Goal: Task Accomplishment & Management: Complete application form

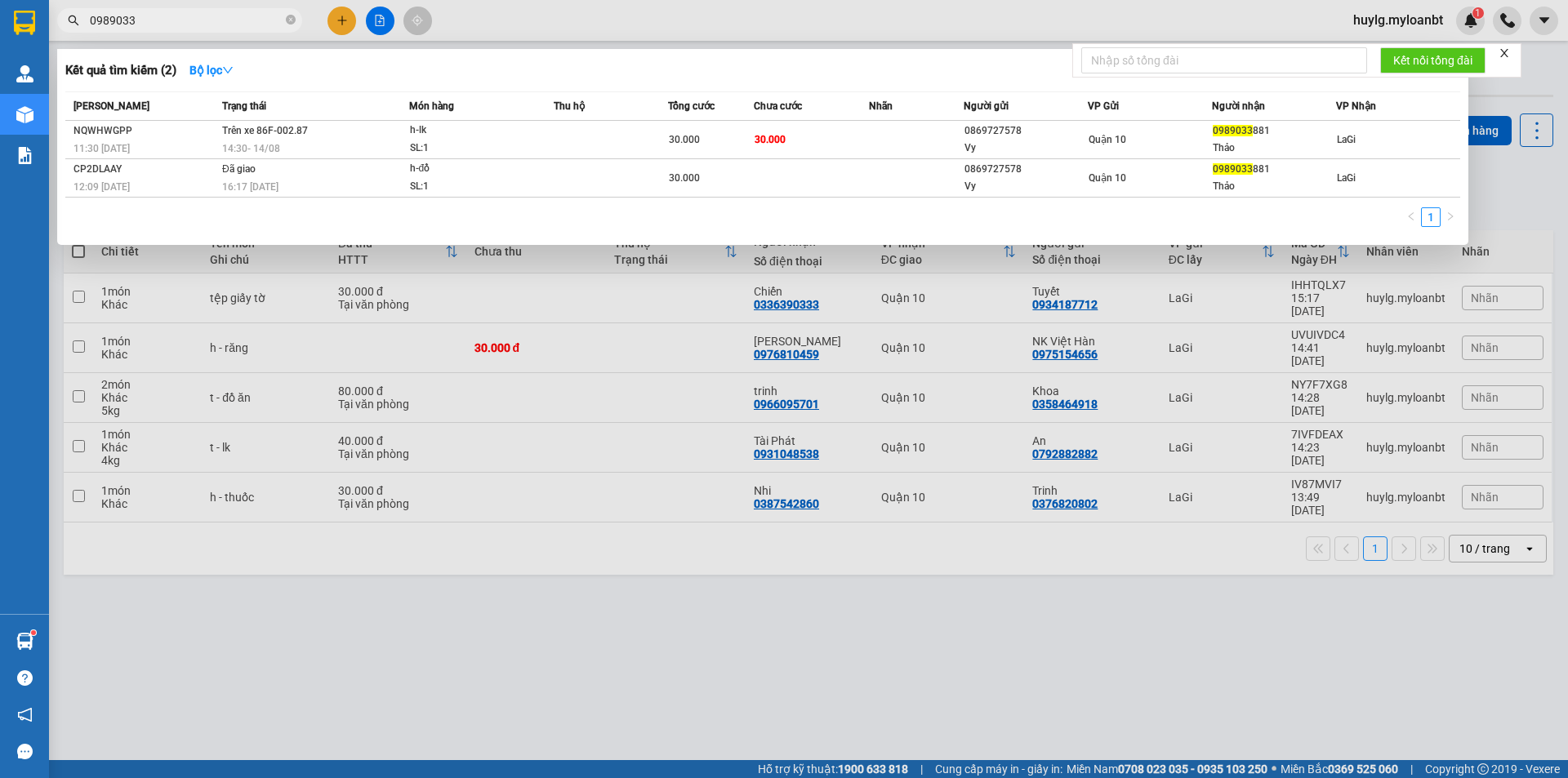
click at [206, 13] on span "0989033" at bounding box center [179, 20] width 245 height 25
drag, startPoint x: 138, startPoint y: 19, endPoint x: 61, endPoint y: 19, distance: 77.0
click at [61, 19] on span "0989033" at bounding box center [179, 20] width 245 height 25
paste input "207745"
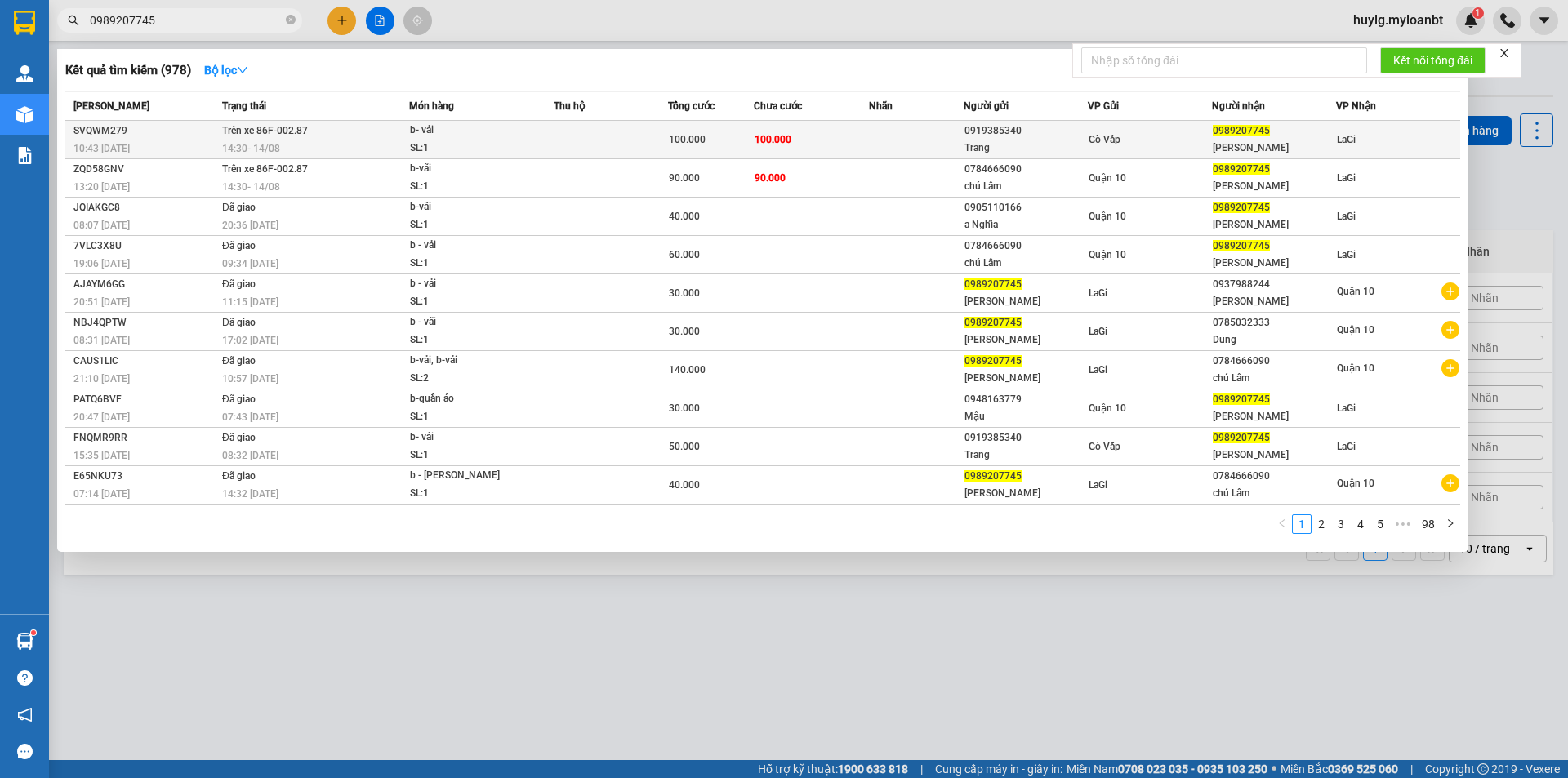
type input "0989207745"
drag, startPoint x: 320, startPoint y: 129, endPoint x: 259, endPoint y: 134, distance: 61.2
click at [259, 134] on td "Trên xe 86F-002.87 14:30 [DATE]" at bounding box center [314, 140] width 191 height 38
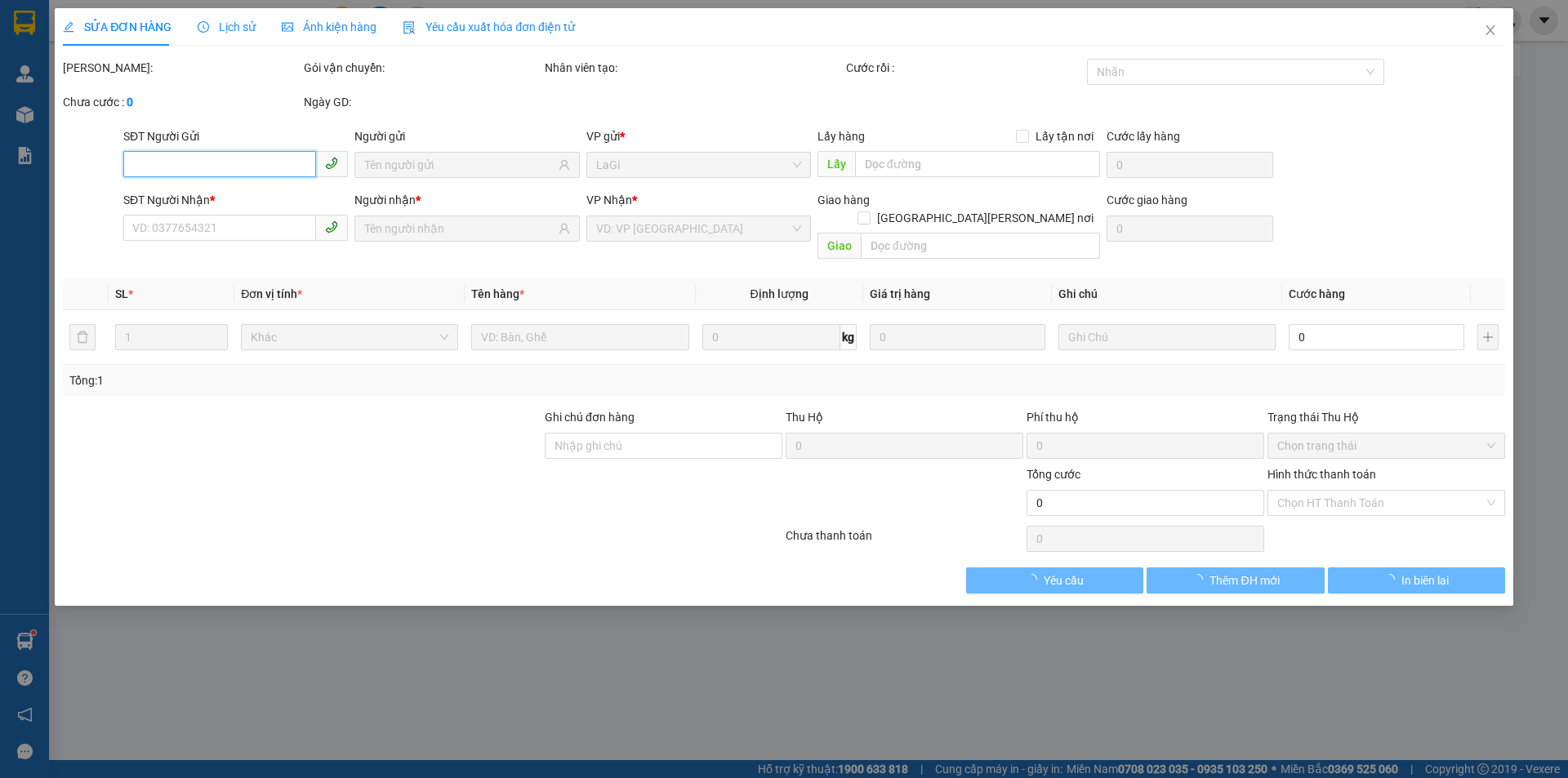
type input "0919385340"
type input "Trang"
type input "0989207745"
type input "[PERSON_NAME]"
type input "100.000"
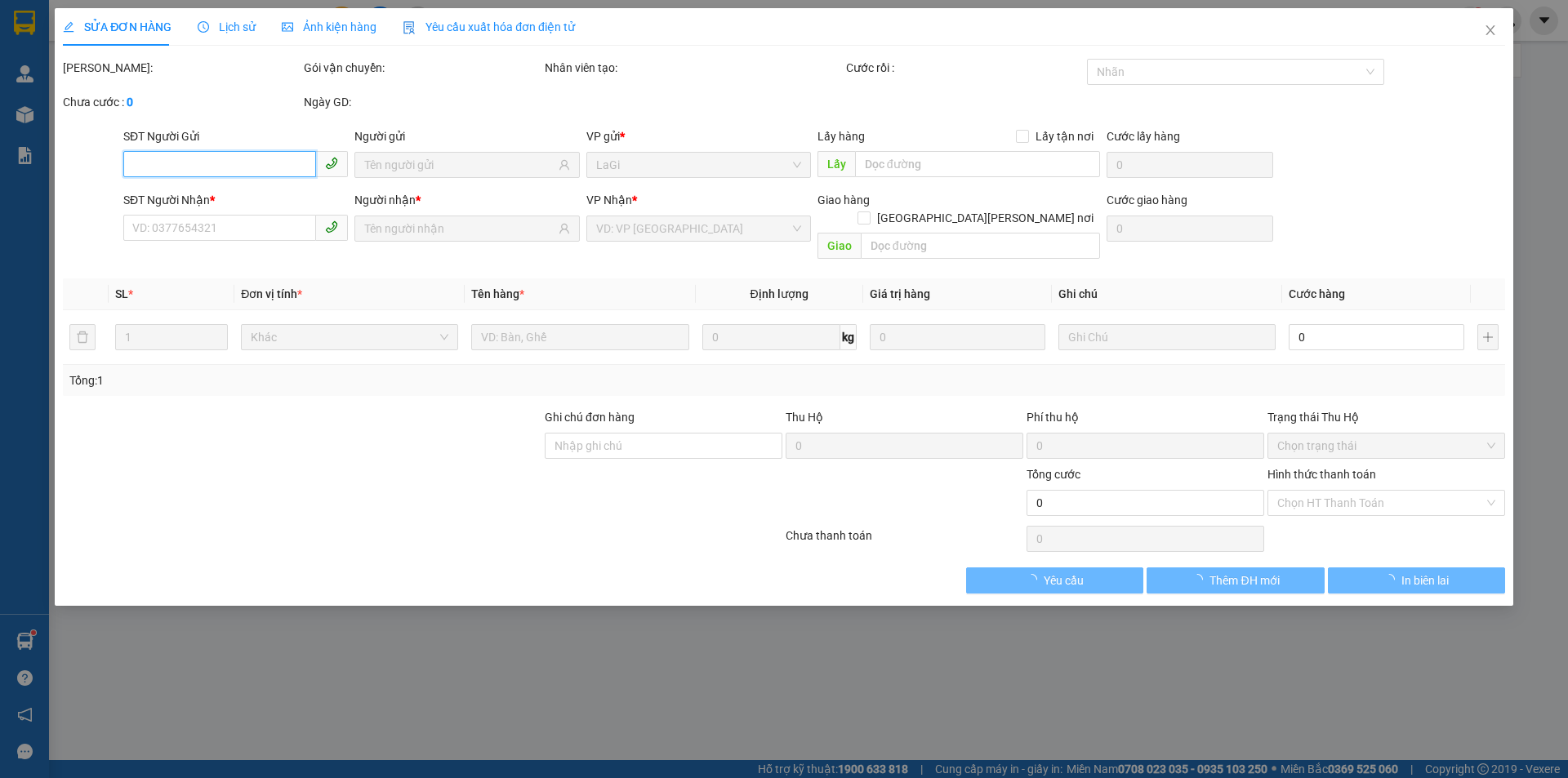
type input "100.000"
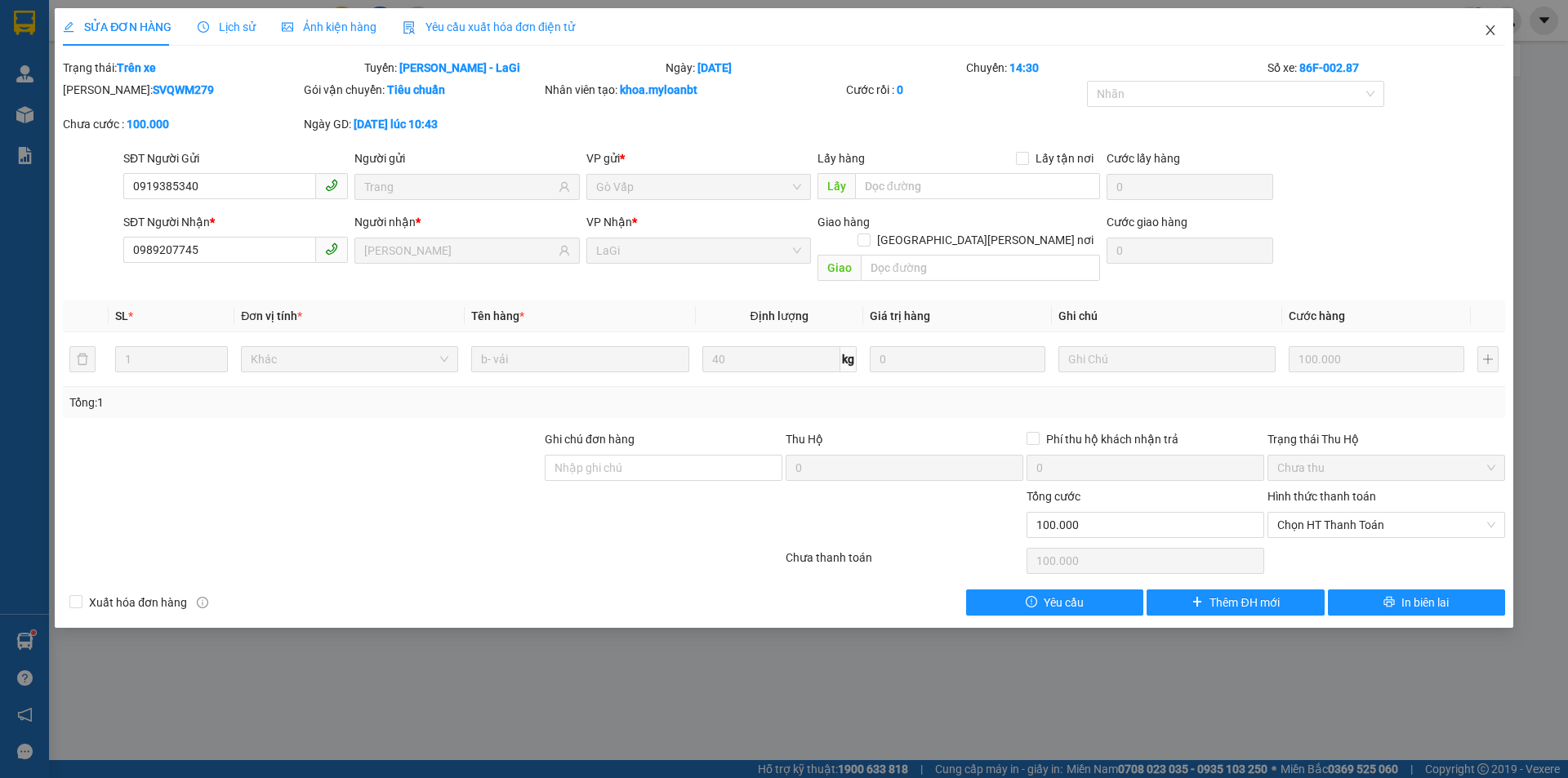
click at [1494, 26] on icon "close" at bounding box center [1490, 30] width 13 height 13
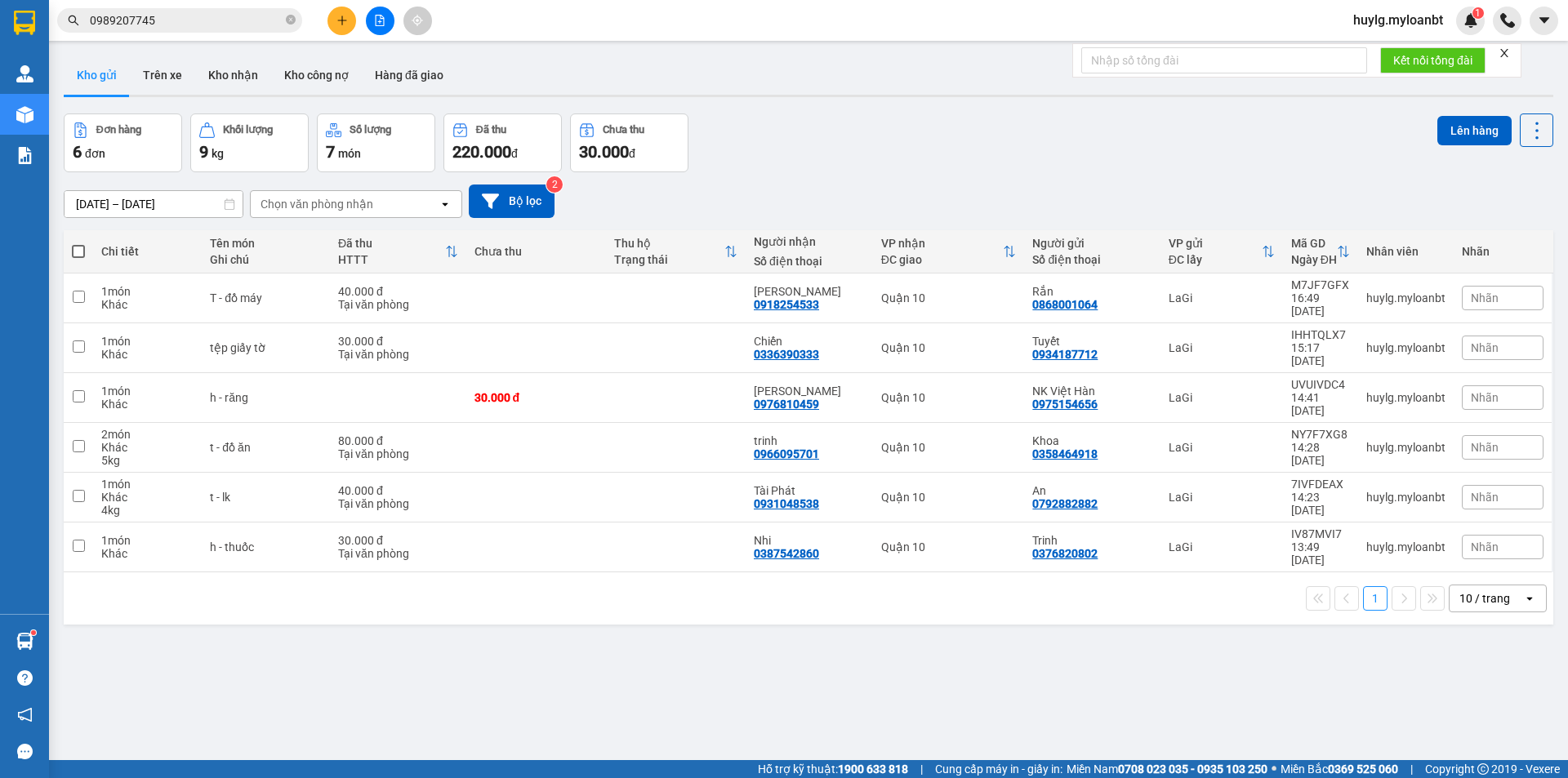
click at [189, 7] on div "Kết quả [PERSON_NAME] ( 978 ) Bộ lọc Mã ĐH Trạng thái Món hàng Thu hộ Tổng [PER…" at bounding box center [159, 21] width 318 height 29
click at [182, 29] on input "0989207745" at bounding box center [186, 20] width 193 height 18
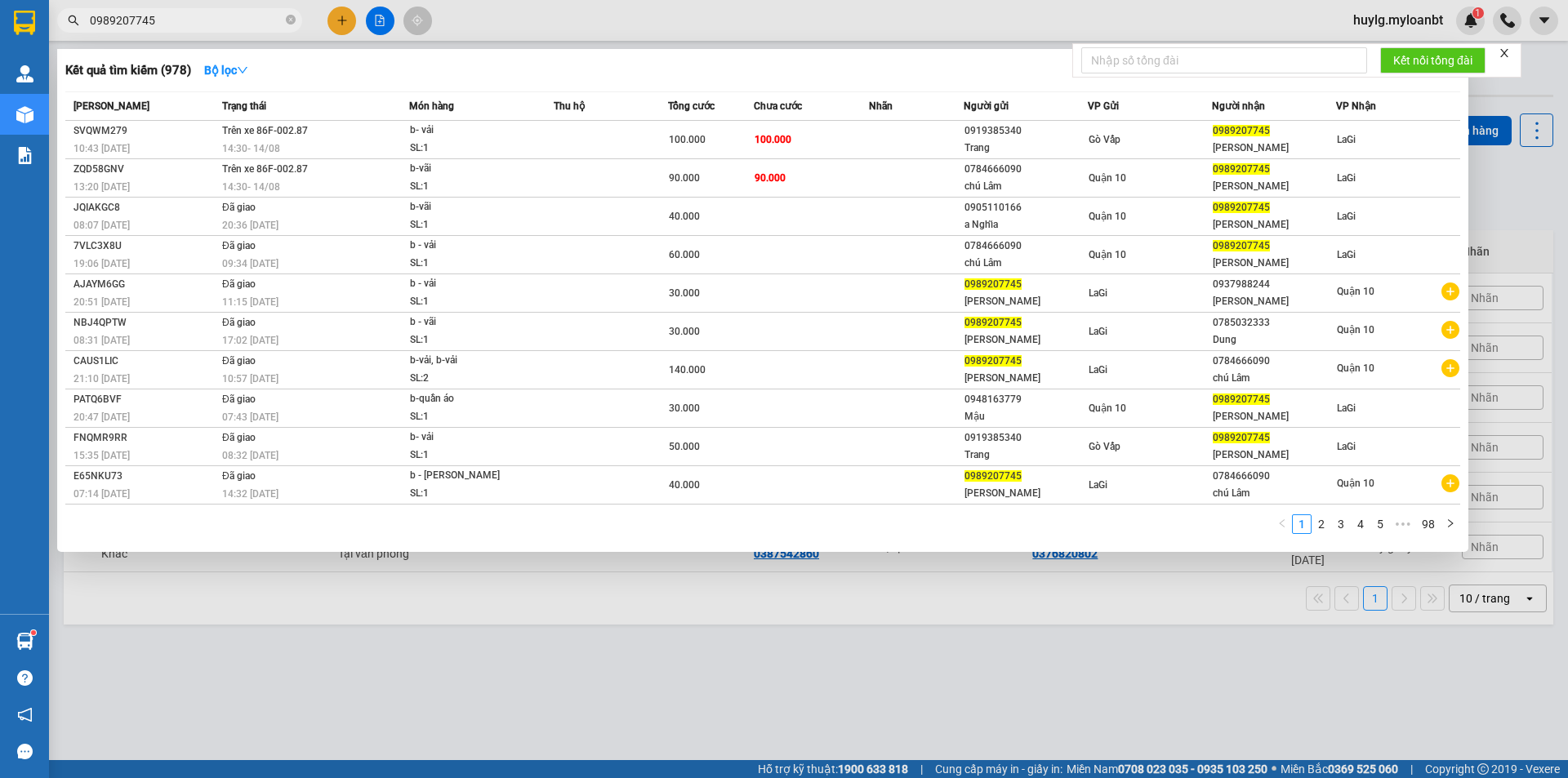
drag, startPoint x: 163, startPoint y: 24, endPoint x: 71, endPoint y: 27, distance: 92.0
click at [71, 27] on span "0989207745" at bounding box center [179, 20] width 245 height 25
paste input "01591593"
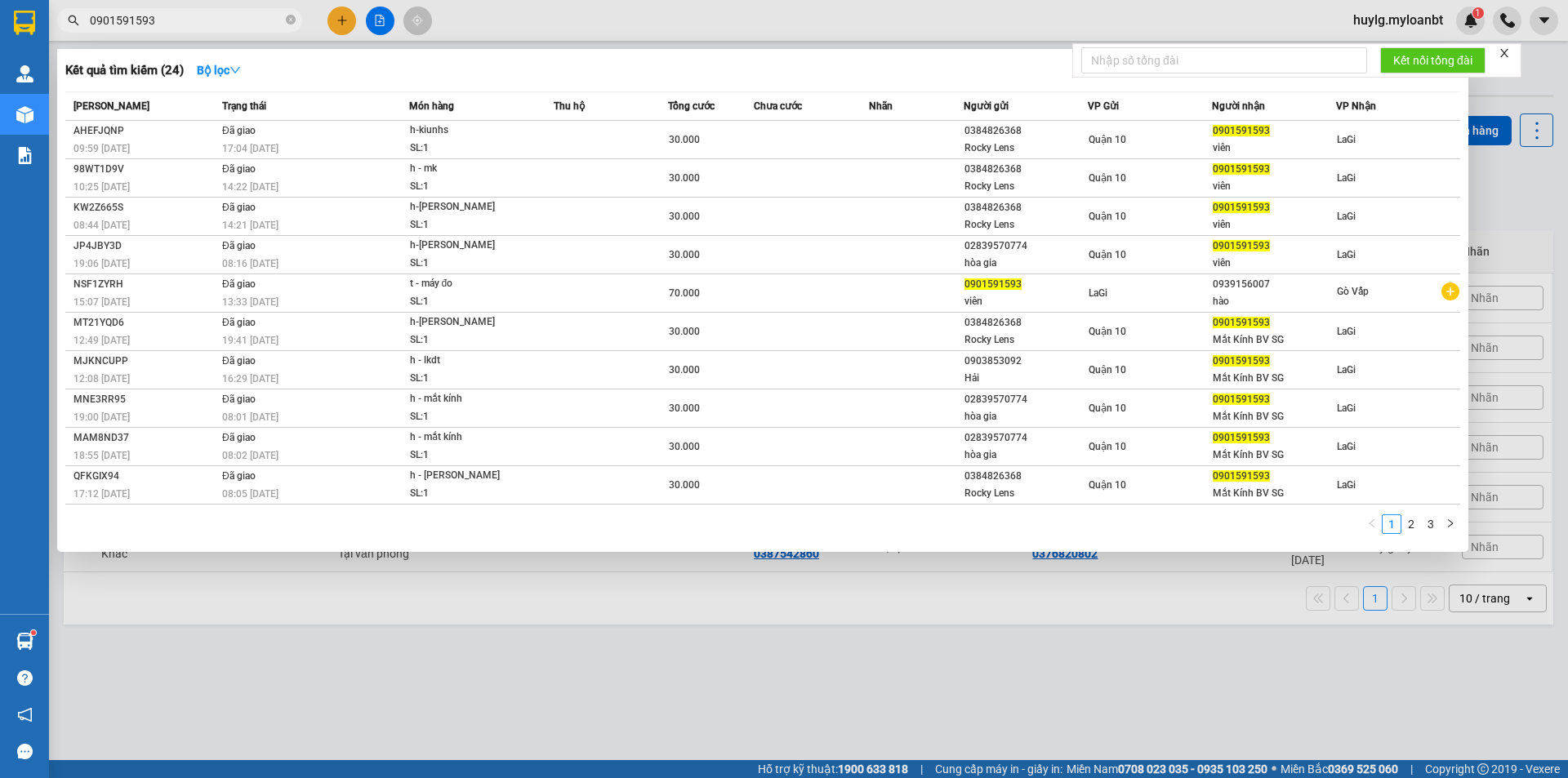
drag, startPoint x: 192, startPoint y: 21, endPoint x: 91, endPoint y: 15, distance: 101.2
click at [91, 15] on input "0901591593" at bounding box center [186, 20] width 193 height 18
paste input "75216330"
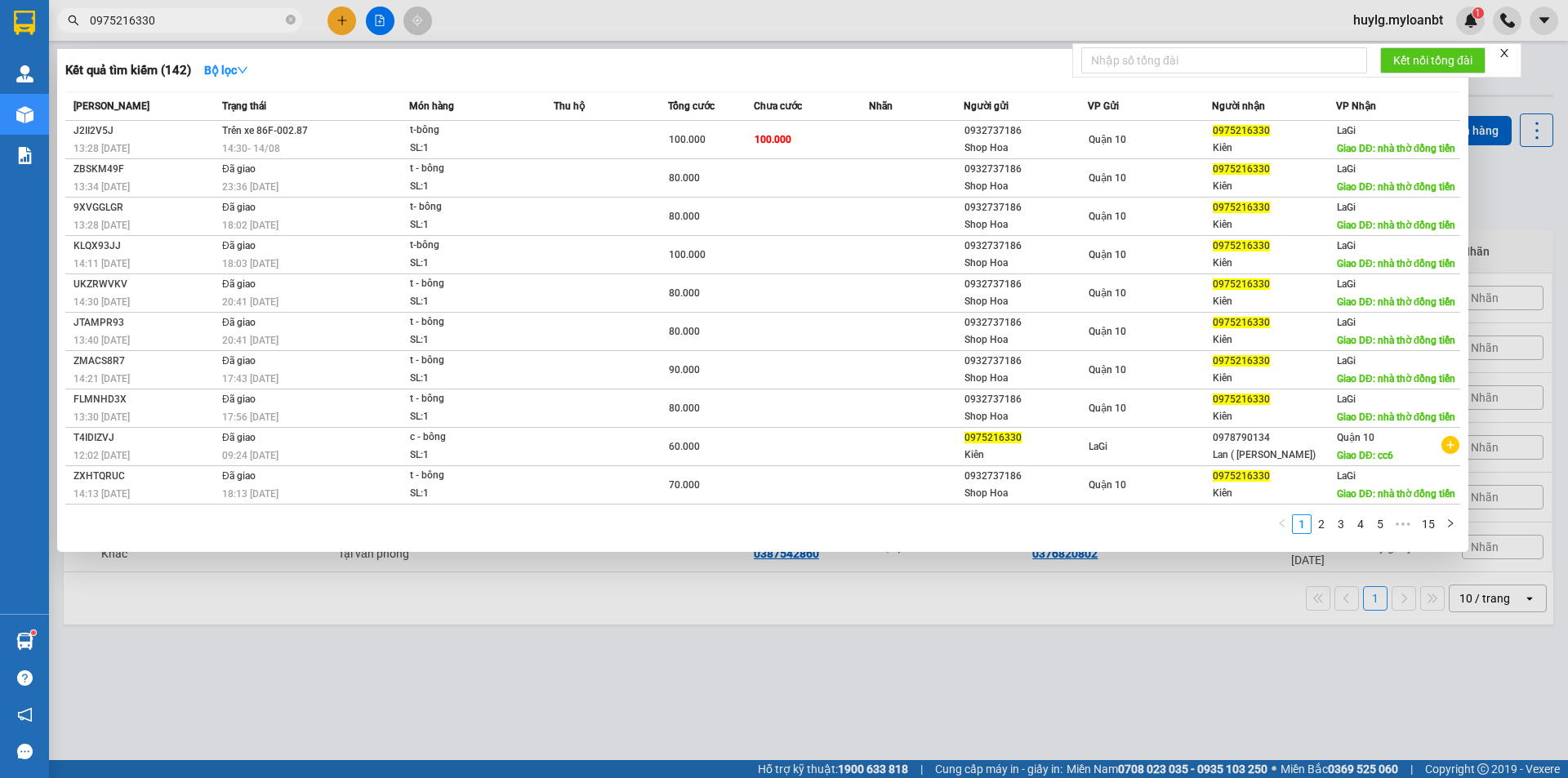
type input "0975216330"
